Goal: Transaction & Acquisition: Book appointment/travel/reservation

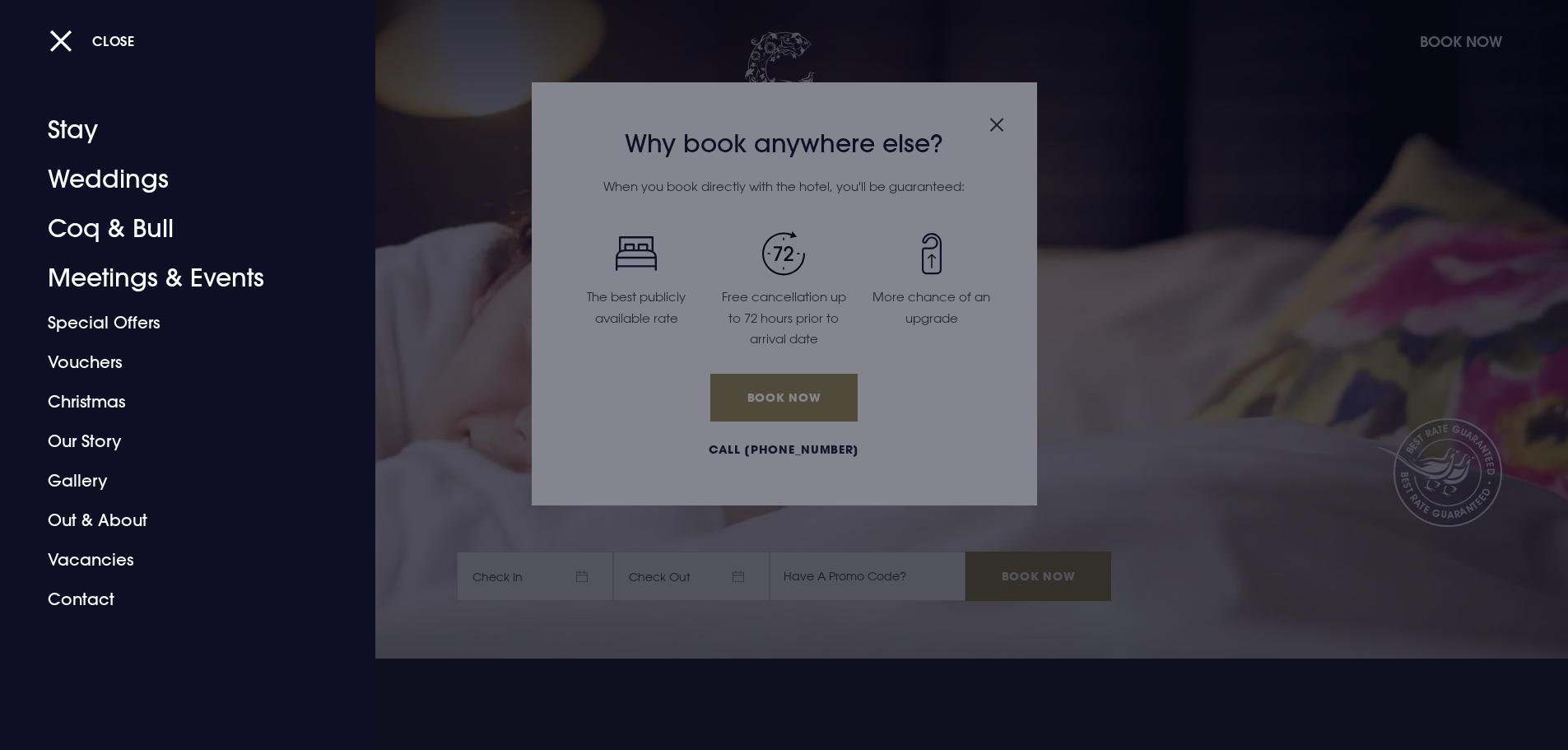
click at [992, 135] on div at bounding box center [784, 375] width 1568 height 750
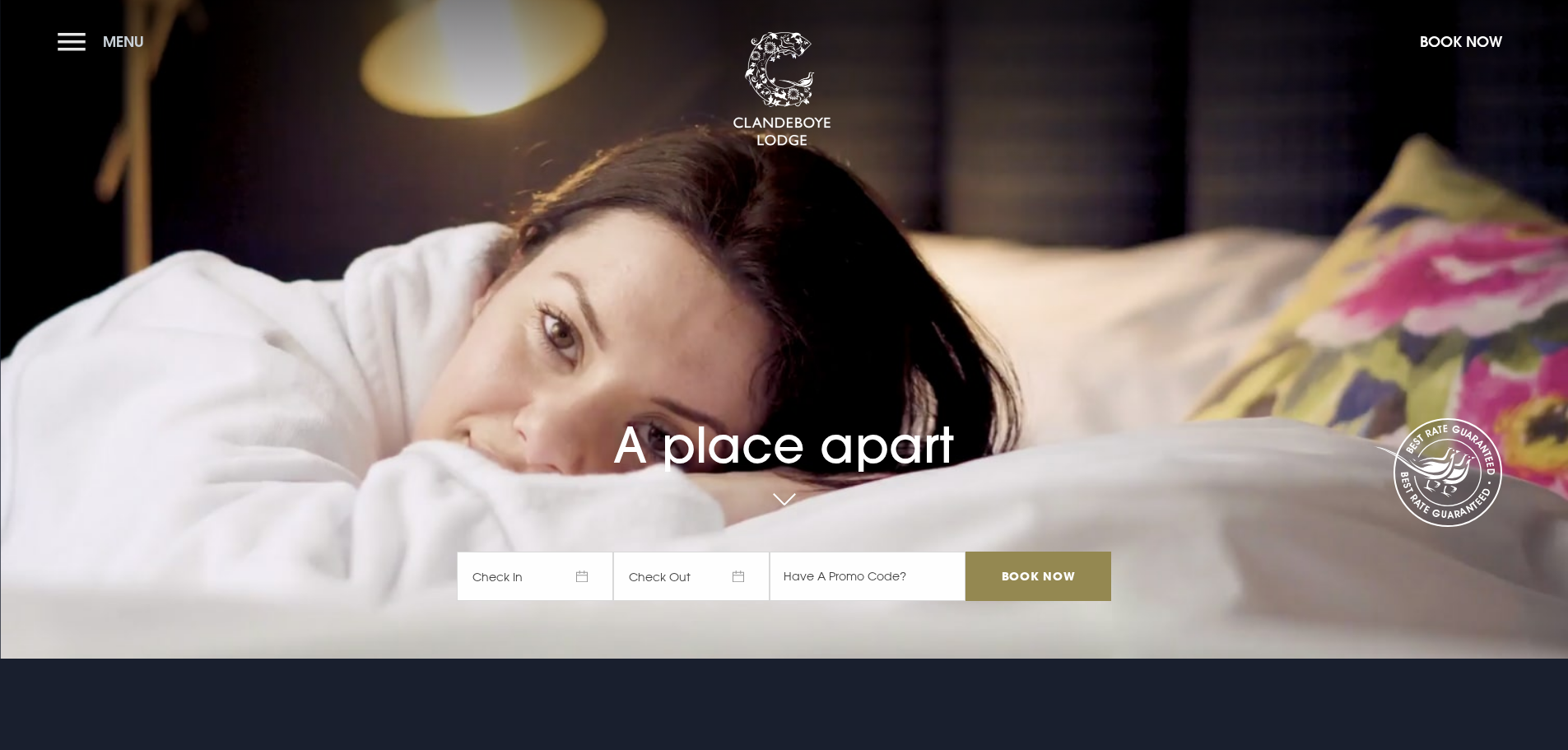
click at [69, 44] on button "Menu" at bounding box center [105, 41] width 95 height 36
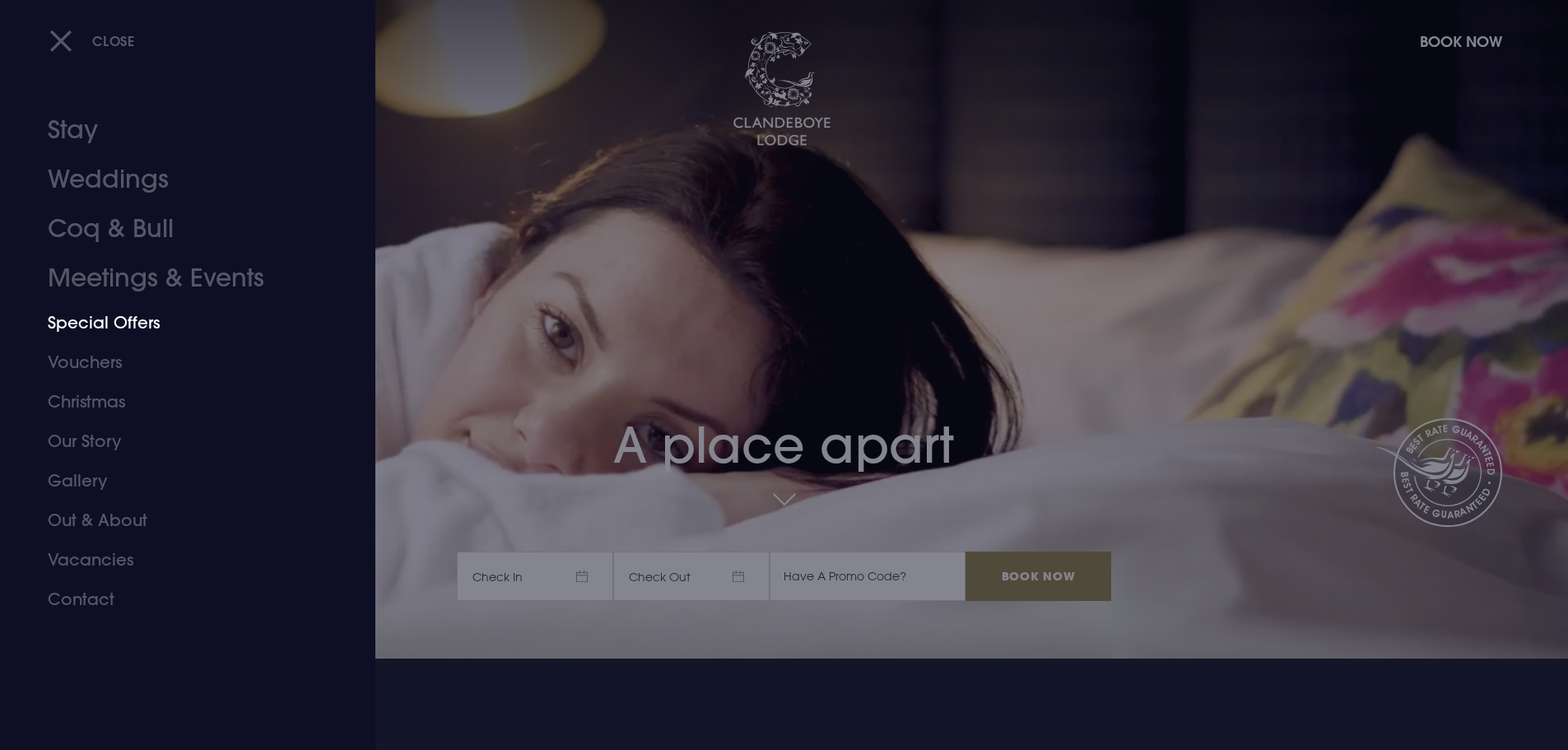
click at [89, 319] on link "Special Offers" at bounding box center [178, 322] width 260 height 39
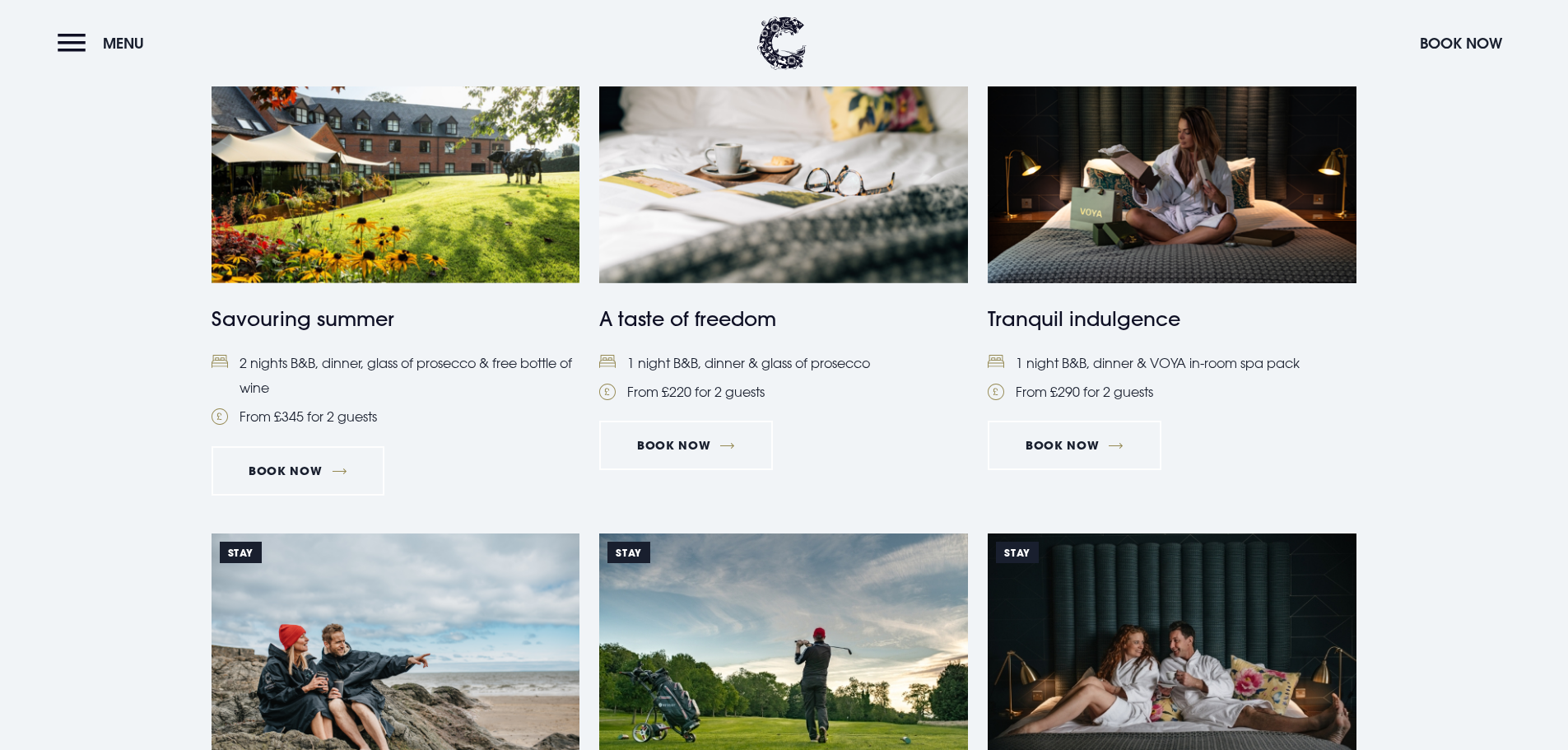
scroll to position [1097, 0]
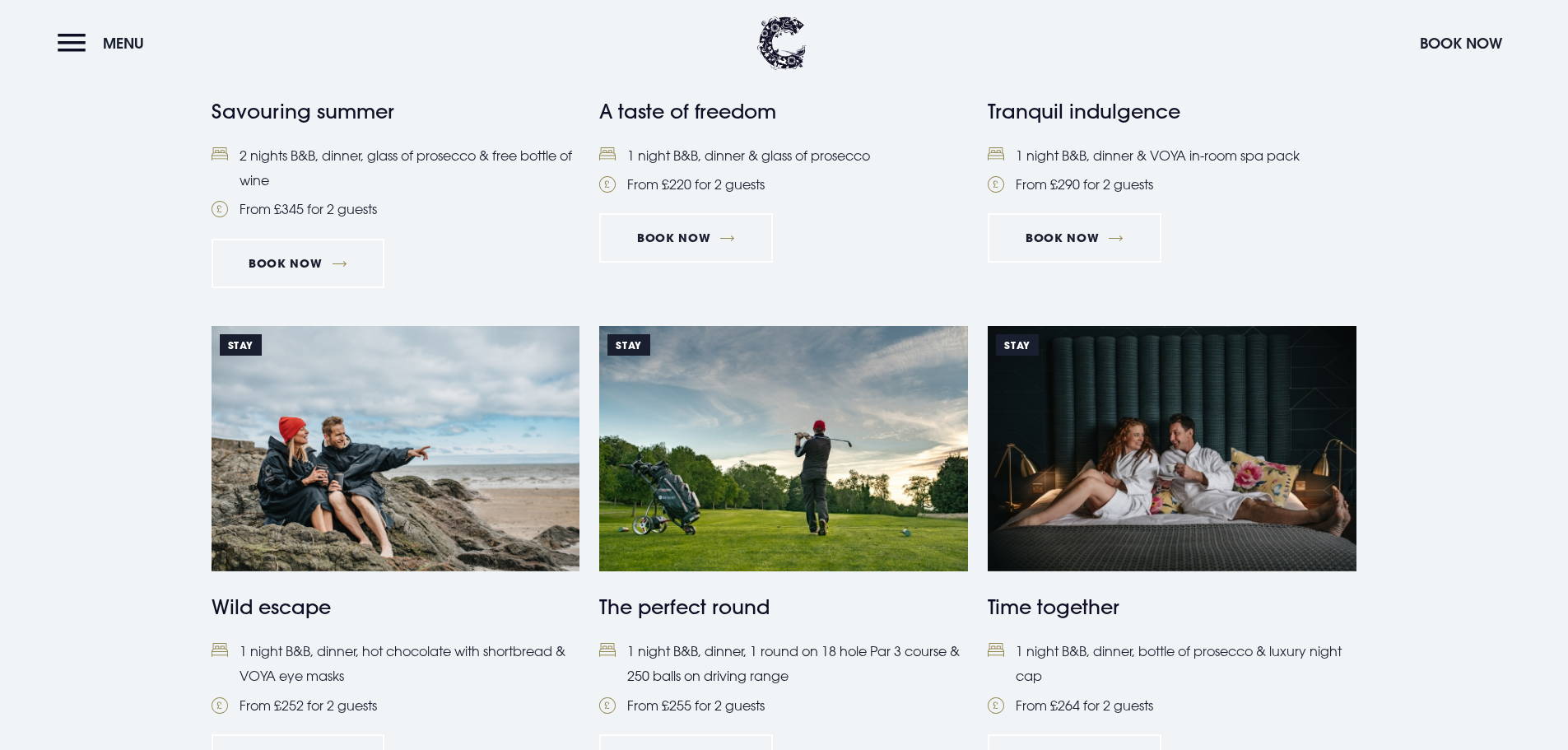
click at [738, 550] on img at bounding box center [784, 448] width 369 height 245
